Goal: Task Accomplishment & Management: Manage account settings

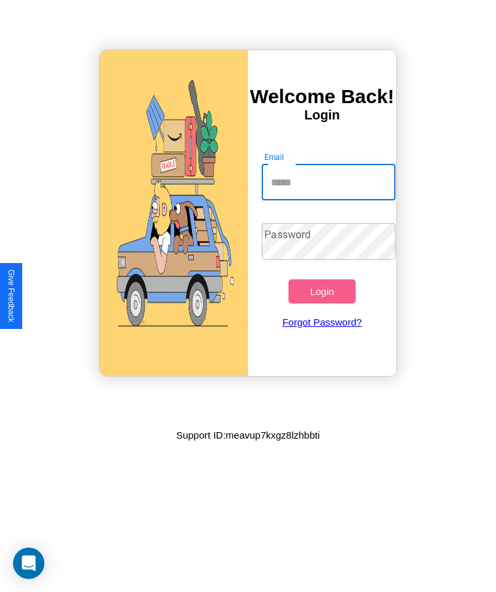
click at [328, 182] on input "Email" at bounding box center [328, 182] width 133 height 37
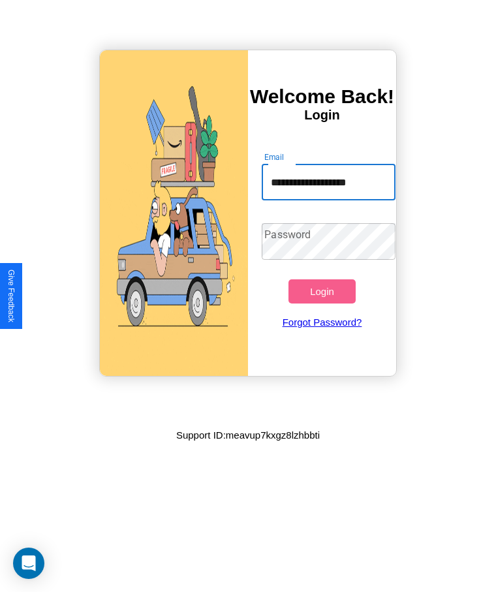
type input "**********"
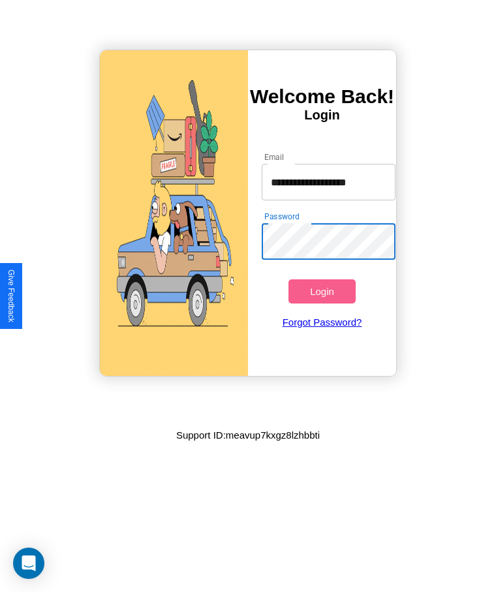
click at [322, 291] on button "Login" at bounding box center [322, 291] width 67 height 24
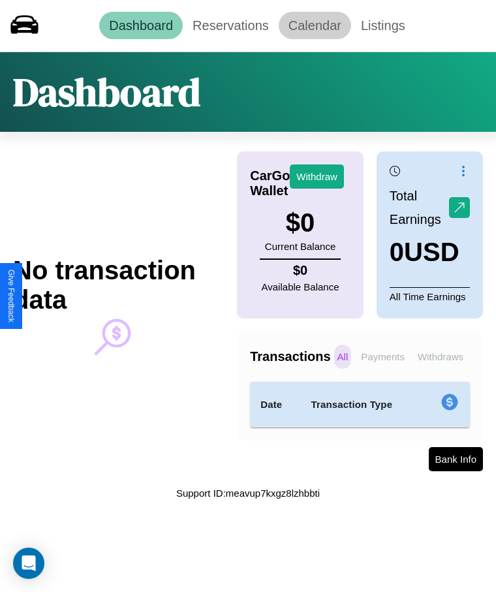
click at [315, 25] on link "Calendar" at bounding box center [315, 25] width 72 height 27
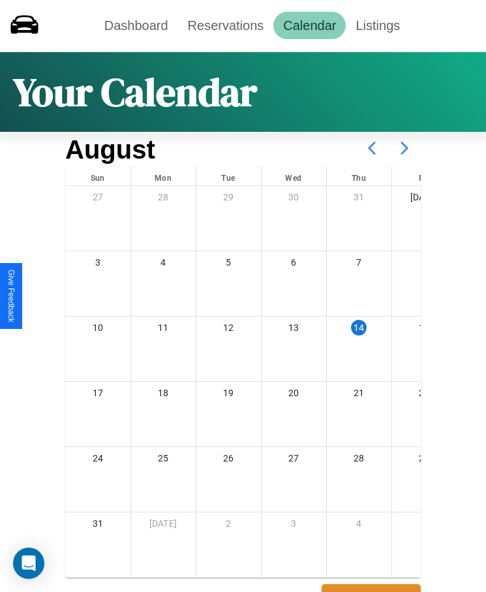
click at [405, 148] on icon at bounding box center [404, 148] width 33 height 33
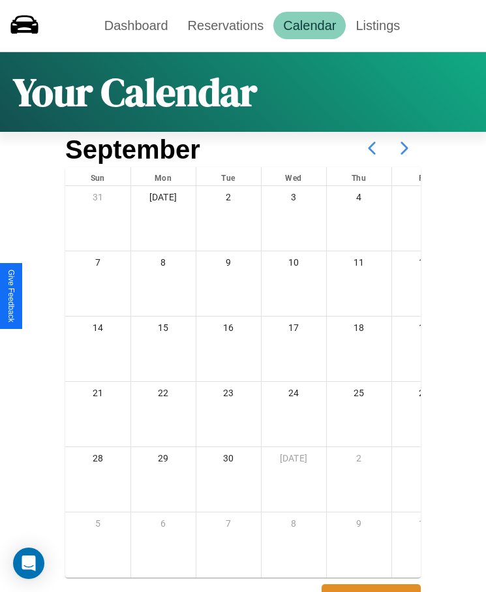
click at [405, 148] on icon at bounding box center [404, 148] width 33 height 33
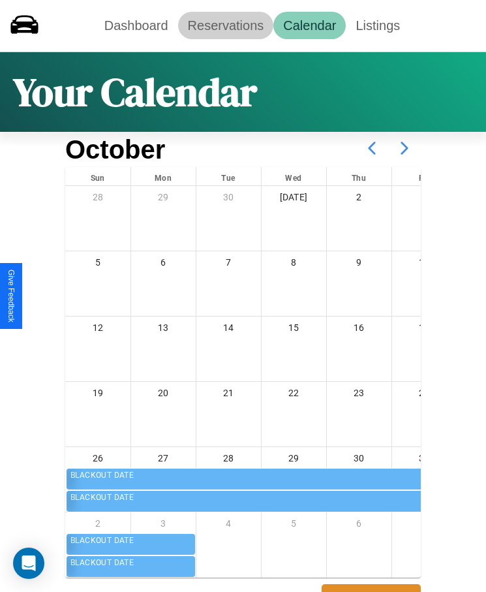
click at [225, 25] on link "Reservations" at bounding box center [226, 25] width 96 height 27
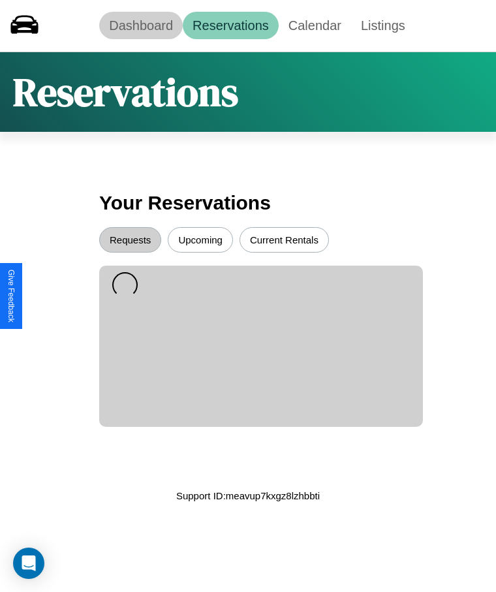
click at [141, 25] on link "Dashboard" at bounding box center [141, 25] width 84 height 27
